Goal: Information Seeking & Learning: Learn about a topic

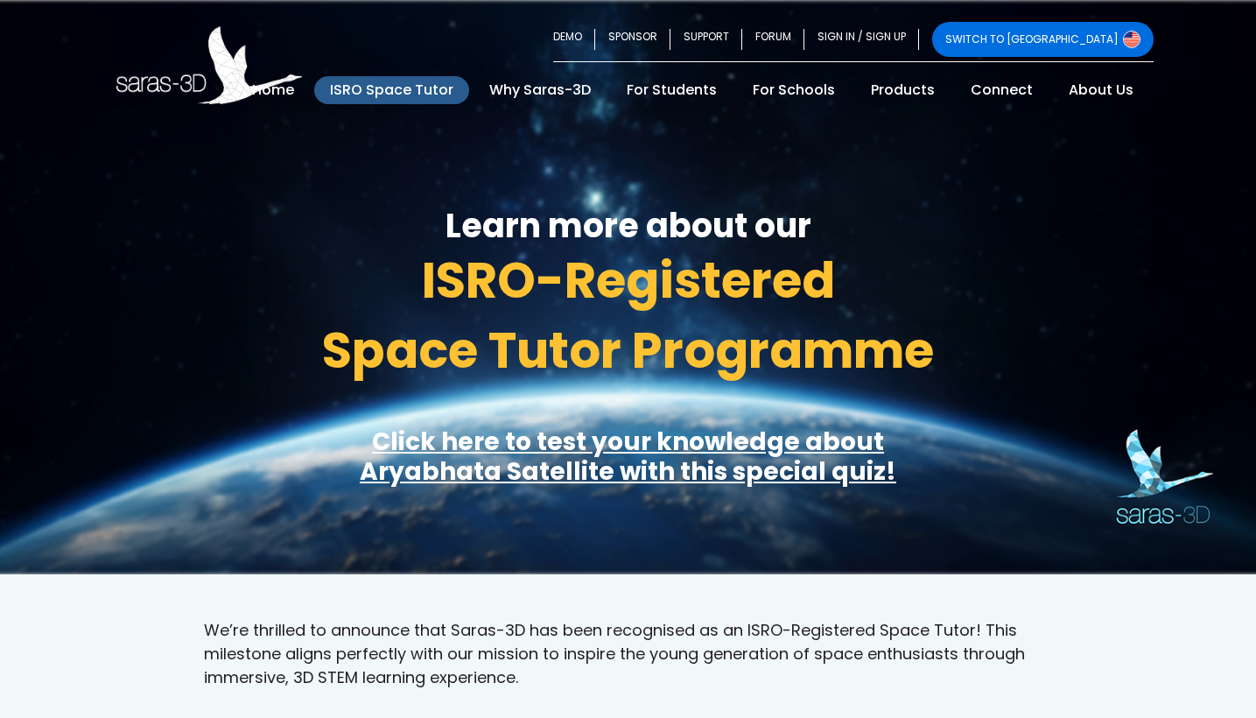
click at [331, 193] on div "Learn more about our ISRO-Registered Space Tutor Programme Click here to test y…" at bounding box center [628, 268] width 1050 height 284
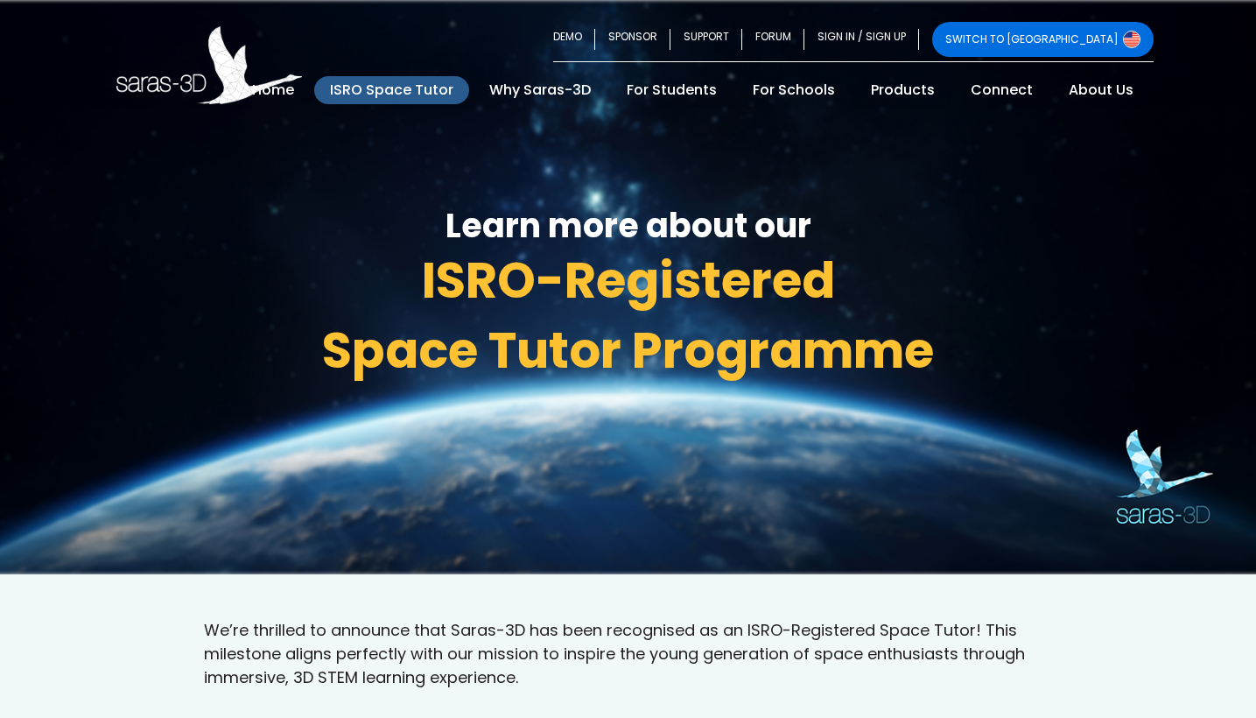
click at [469, 89] on link "ISRO Space Tutor" at bounding box center [391, 90] width 155 height 28
click at [469, 94] on link "ISRO Space Tutor" at bounding box center [391, 90] width 155 height 28
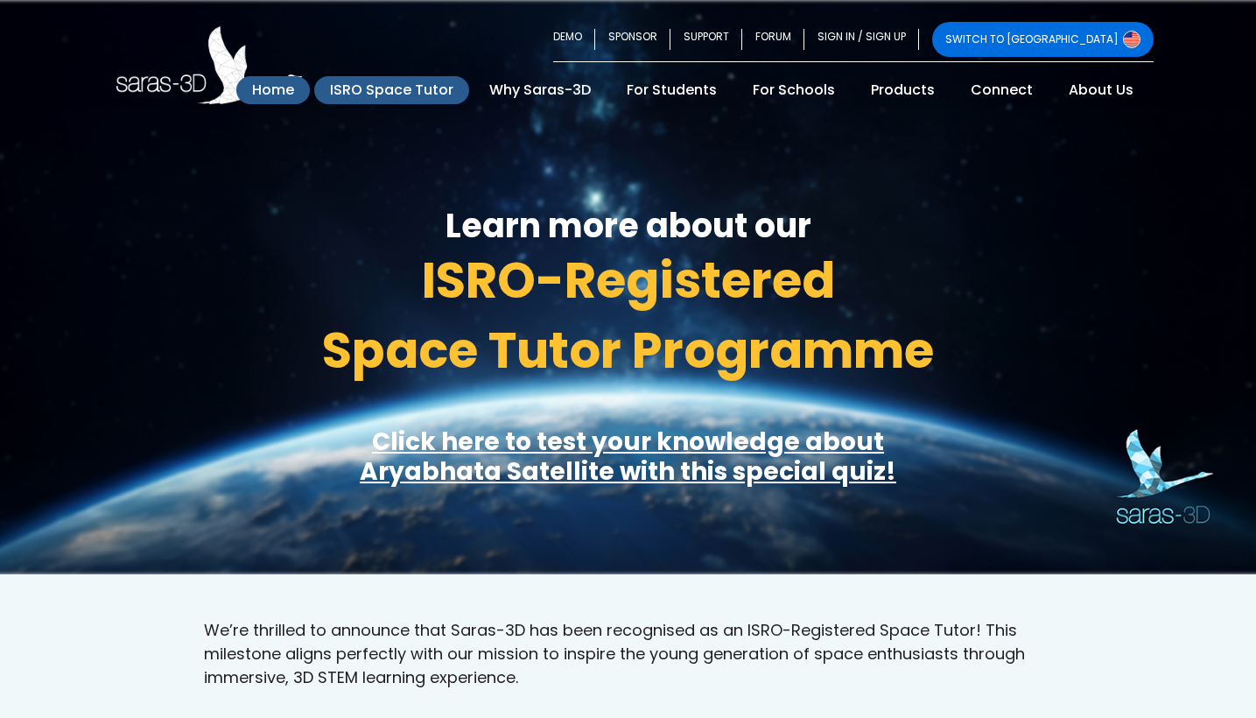
click at [310, 87] on link "Home (current)" at bounding box center [273, 90] width 74 height 28
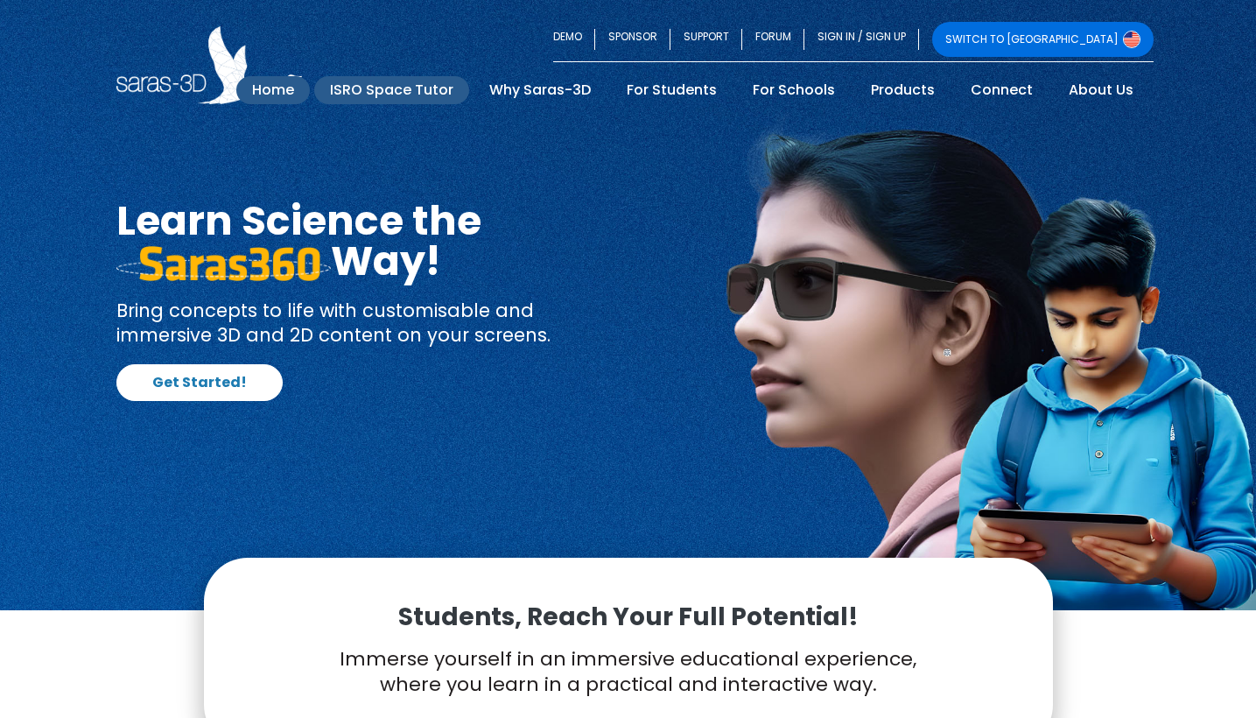
click at [469, 93] on link "ISRO Space Tutor" at bounding box center [391, 90] width 155 height 28
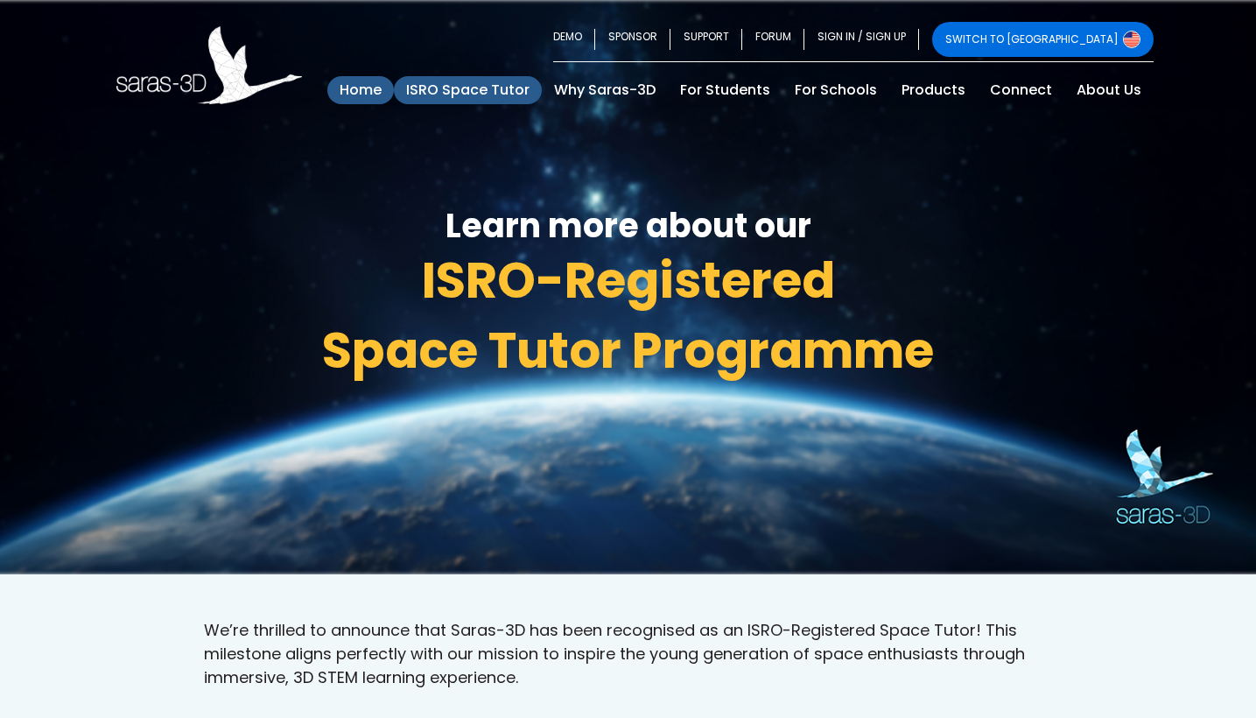
click at [355, 83] on link "Home (current)" at bounding box center [360, 90] width 67 height 28
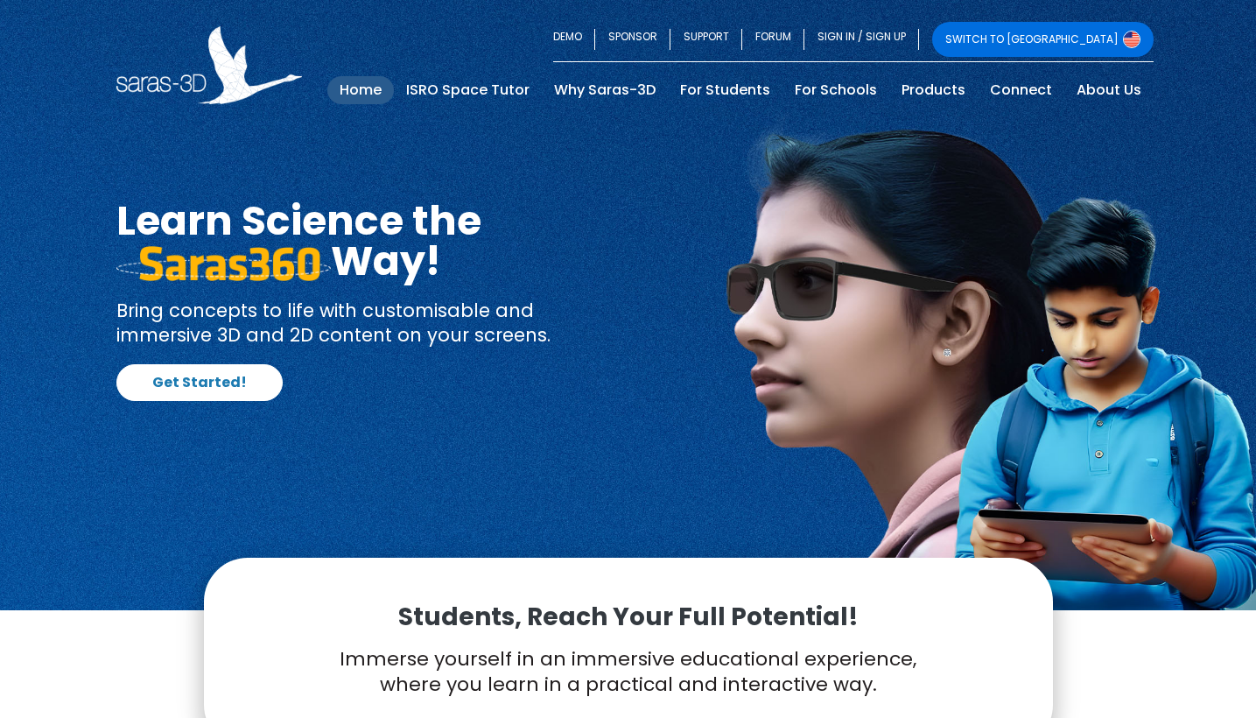
click at [378, 91] on link "Home (current)" at bounding box center [360, 90] width 67 height 28
click at [605, 88] on link "Why Saras-3D" at bounding box center [605, 90] width 126 height 28
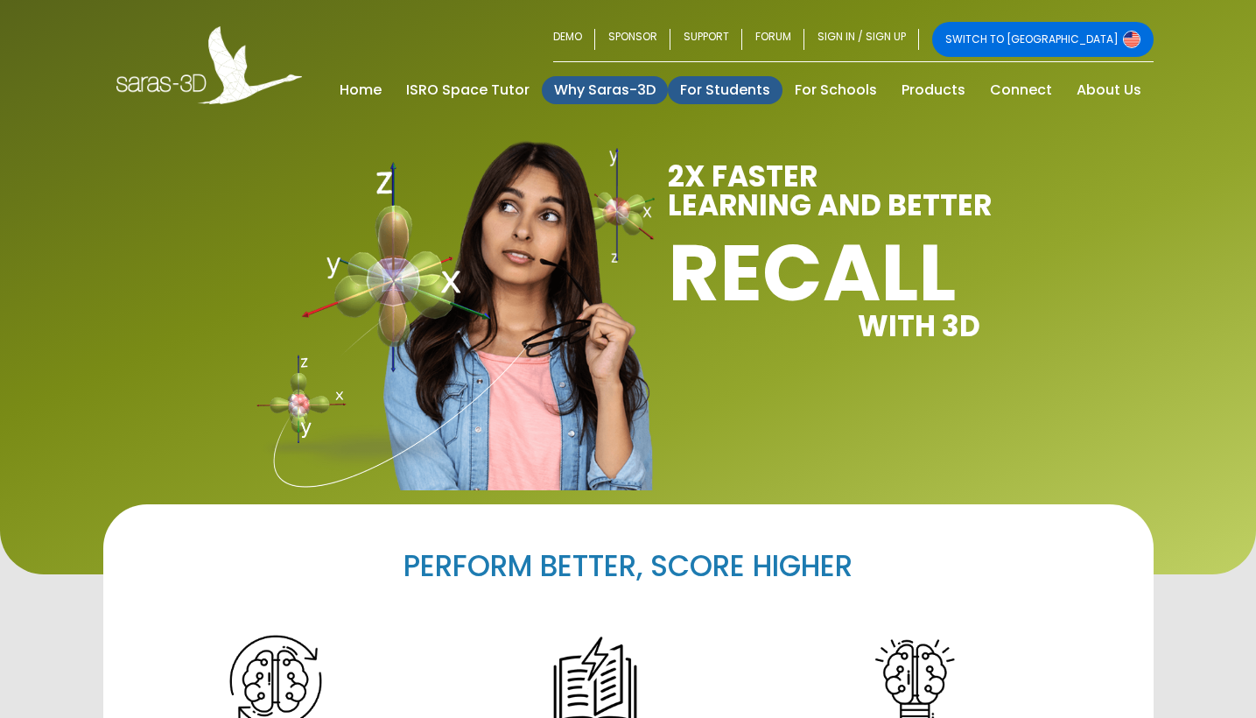
click at [737, 94] on link "For Students" at bounding box center [725, 90] width 115 height 28
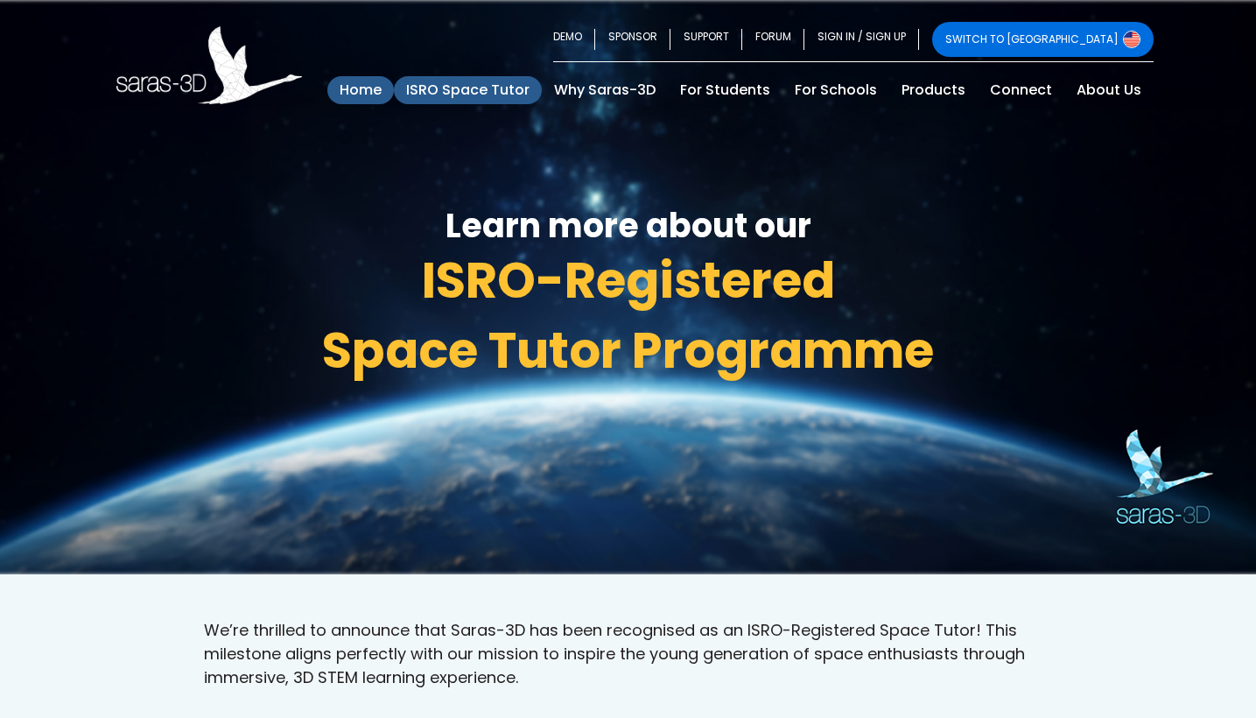
click at [372, 88] on link "Home (current)" at bounding box center [360, 90] width 67 height 28
